Goal: Complete application form

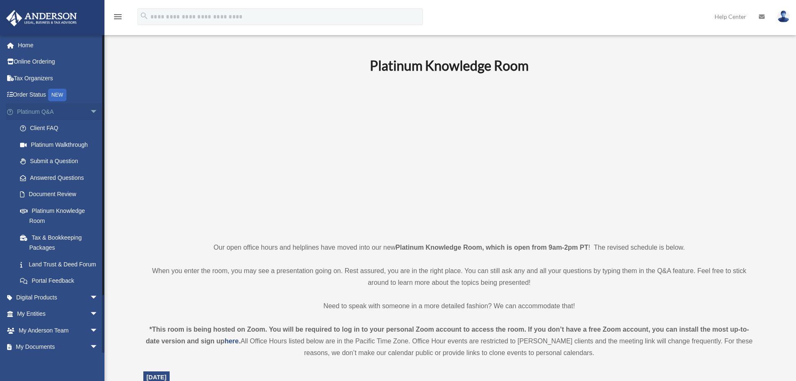
click at [90, 114] on span "arrow_drop_down" at bounding box center [98, 111] width 17 height 17
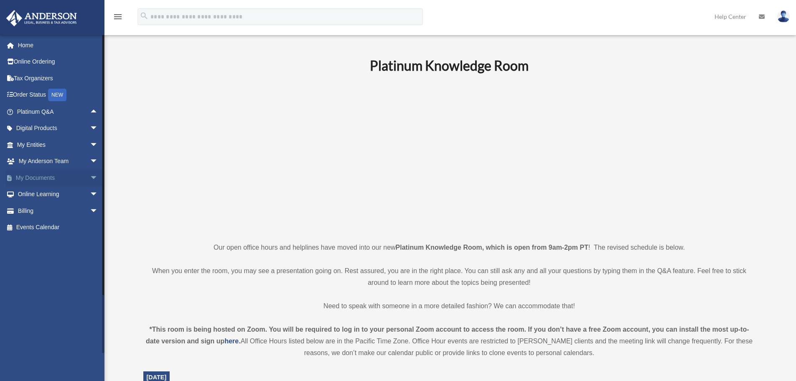
click at [90, 178] on span "arrow_drop_down" at bounding box center [98, 177] width 17 height 17
click at [90, 130] on span "arrow_drop_down" at bounding box center [98, 128] width 17 height 17
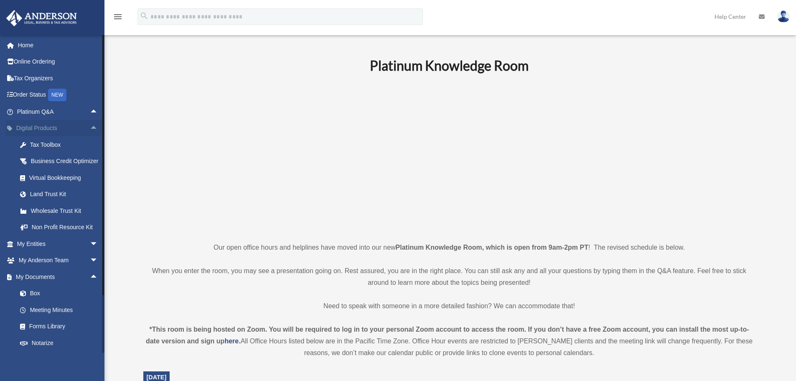
click at [90, 129] on span "arrow_drop_up" at bounding box center [98, 128] width 17 height 17
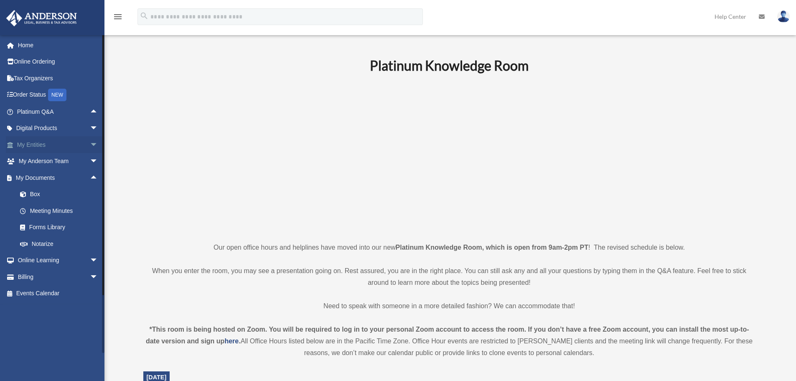
click at [90, 146] on span "arrow_drop_down" at bounding box center [98, 144] width 17 height 17
click at [90, 146] on span "arrow_drop_up" at bounding box center [98, 144] width 17 height 17
click at [90, 159] on span "arrow_drop_down" at bounding box center [98, 161] width 17 height 17
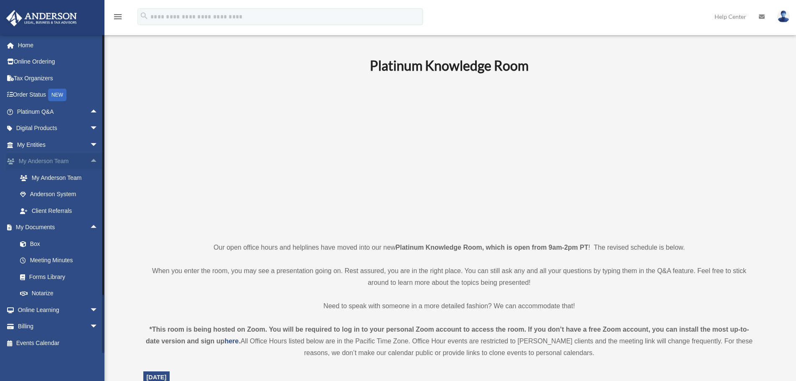
click at [90, 159] on span "arrow_drop_up" at bounding box center [98, 161] width 17 height 17
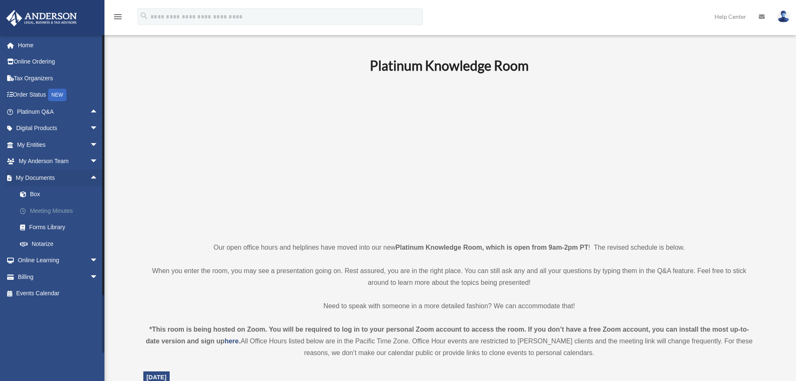
click at [75, 211] on link "Meeting Minutes" at bounding box center [61, 210] width 99 height 17
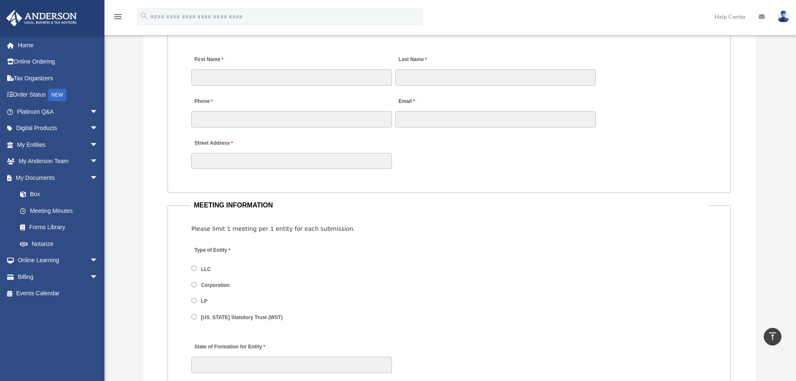
scroll to position [752, 0]
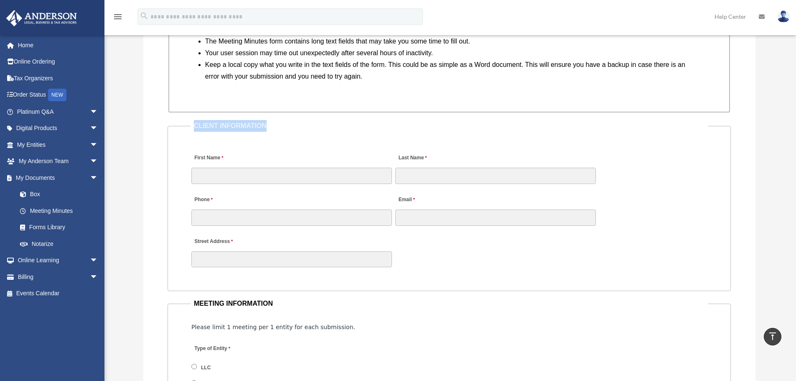
drag, startPoint x: 196, startPoint y: 124, endPoint x: 267, endPoint y: 130, distance: 71.7
click at [267, 130] on legend "CLIENT INFORMATION" at bounding box center [449, 126] width 517 height 12
click at [270, 135] on fieldset "CLIENT INFORMATION First Name Last Name Phone Email Street Address" at bounding box center [449, 205] width 563 height 171
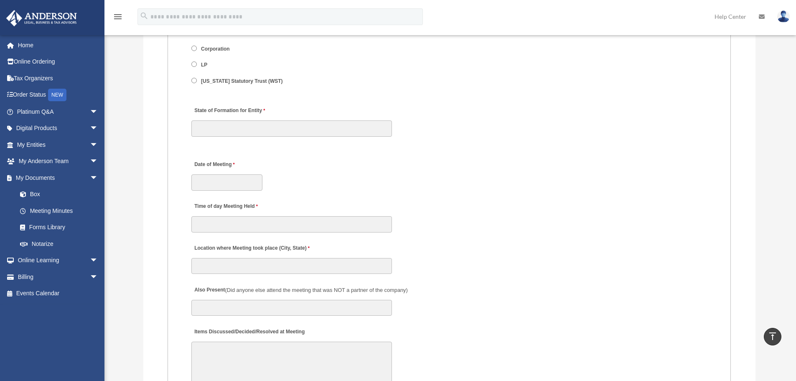
scroll to position [919, 0]
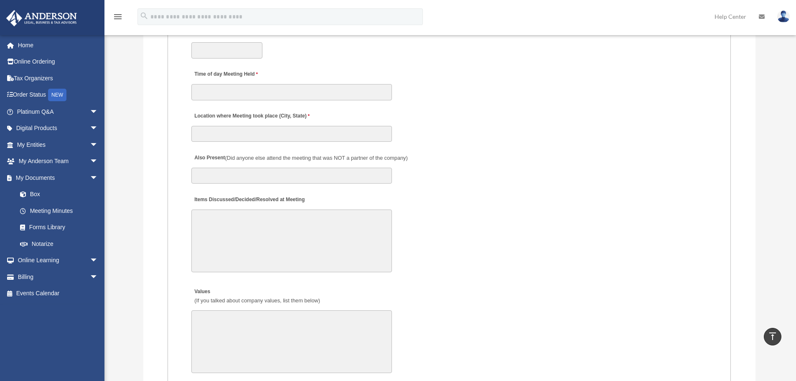
drag, startPoint x: 521, startPoint y: 200, endPoint x: 523, endPoint y: 217, distance: 17.3
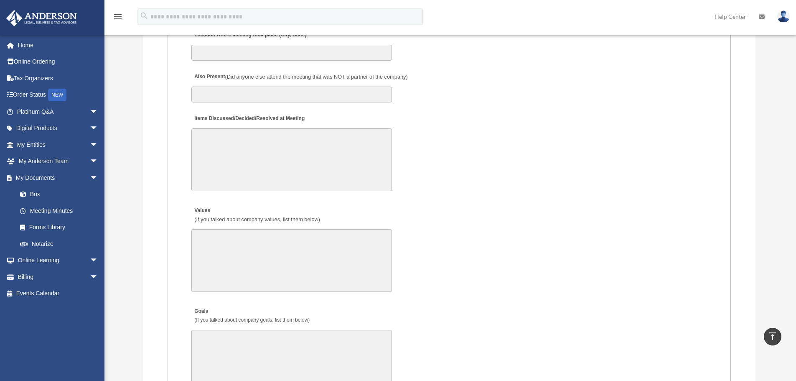
drag, startPoint x: 523, startPoint y: 217, endPoint x: 527, endPoint y: 241, distance: 24.2
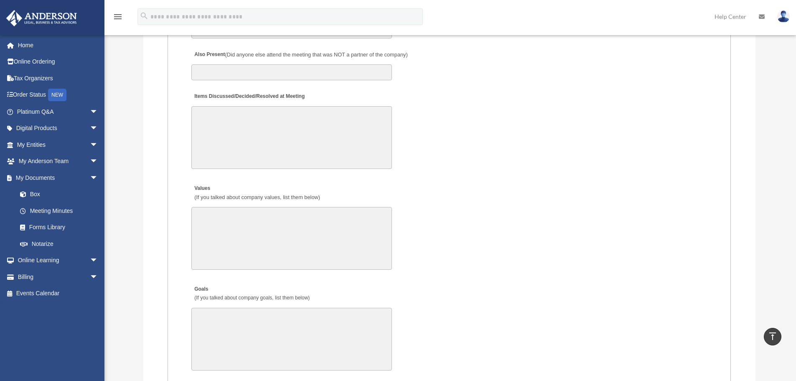
scroll to position [1335, 0]
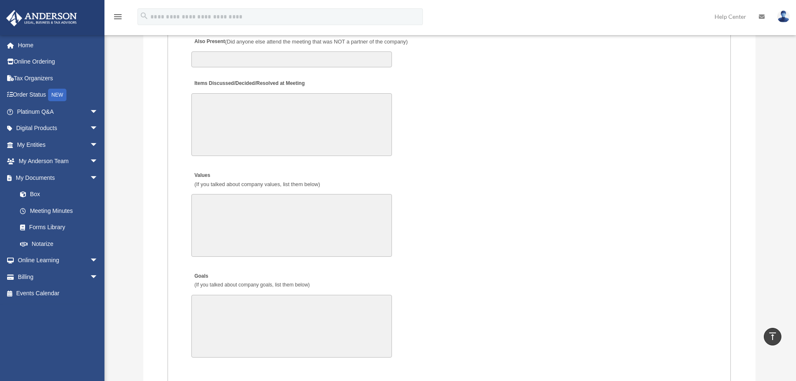
drag, startPoint x: 436, startPoint y: 119, endPoint x: 441, endPoint y: 142, distance: 23.5
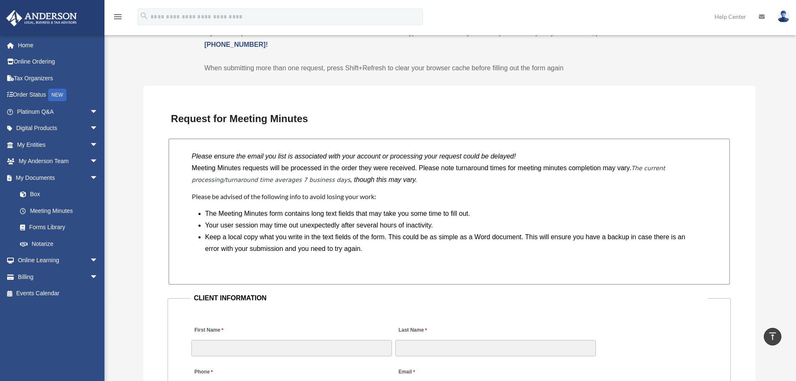
scroll to position [582, 0]
